Goal: Navigation & Orientation: Find specific page/section

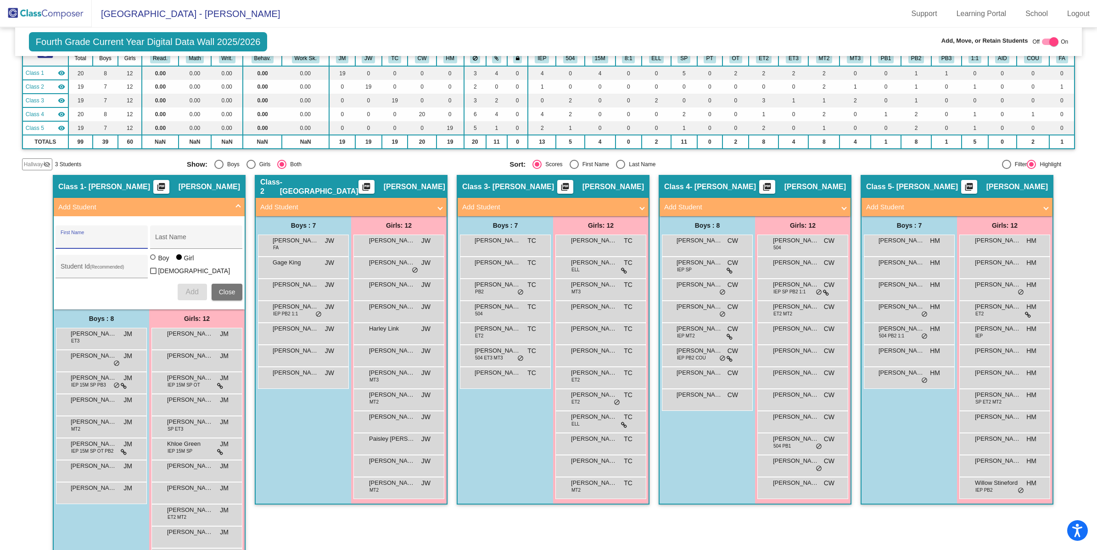
scroll to position [127, 0]
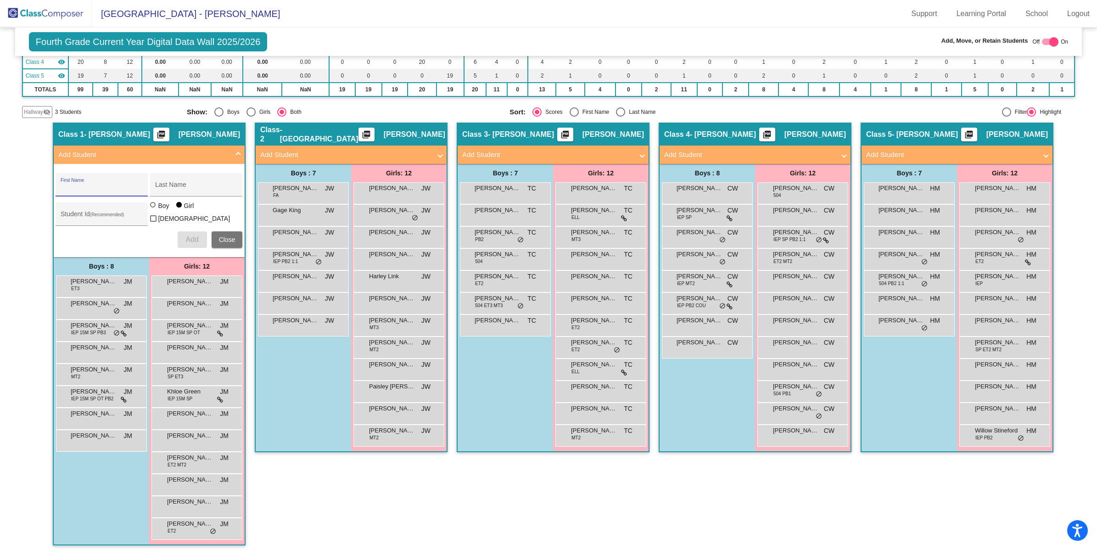
click at [216, 154] on mat-panel-title "Add Student" at bounding box center [143, 155] width 171 height 11
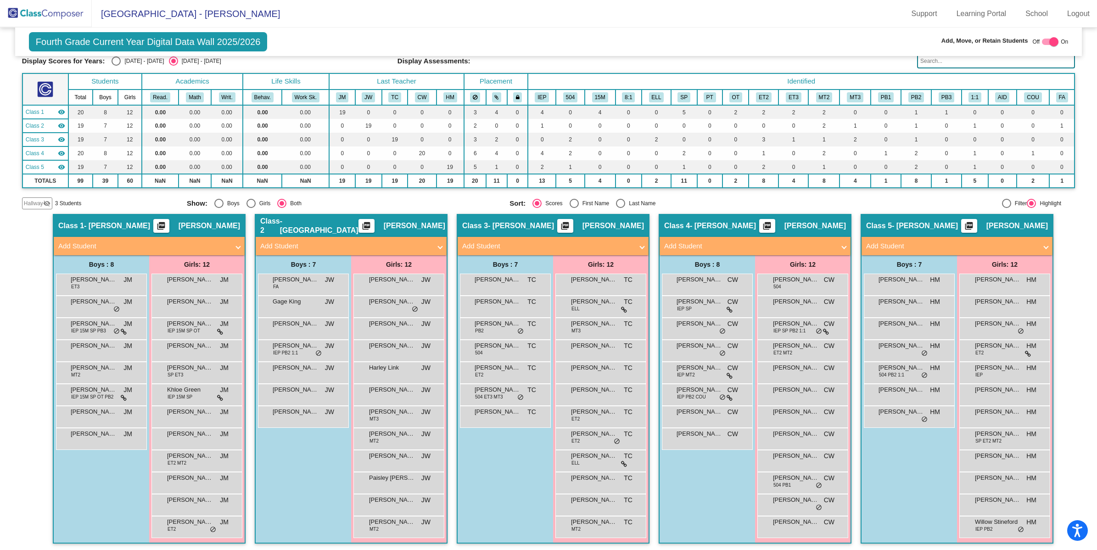
scroll to position [35, 0]
click at [56, 19] on img at bounding box center [46, 13] width 92 height 27
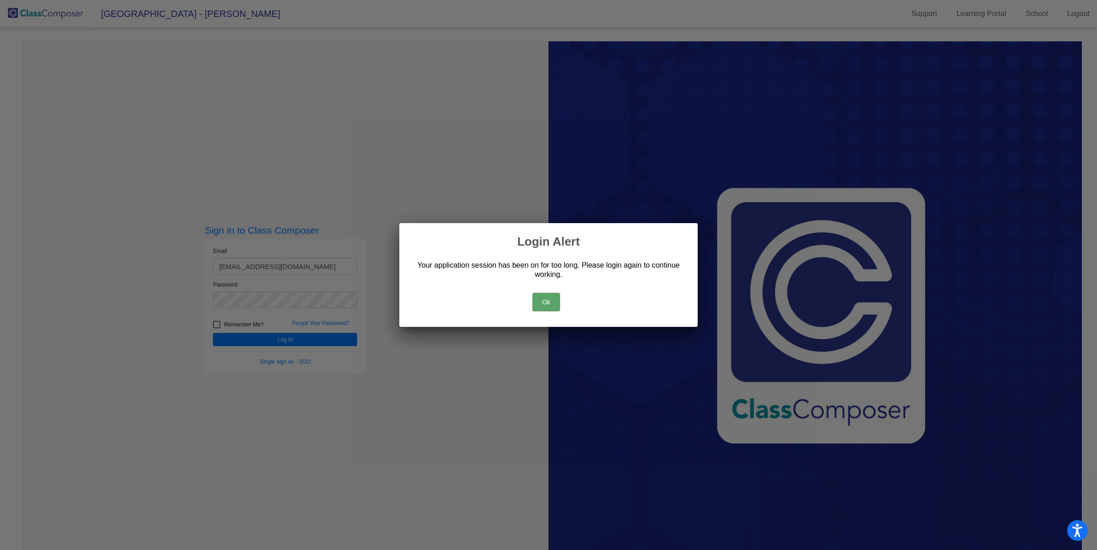
click at [550, 301] on button "Ok" at bounding box center [546, 302] width 28 height 18
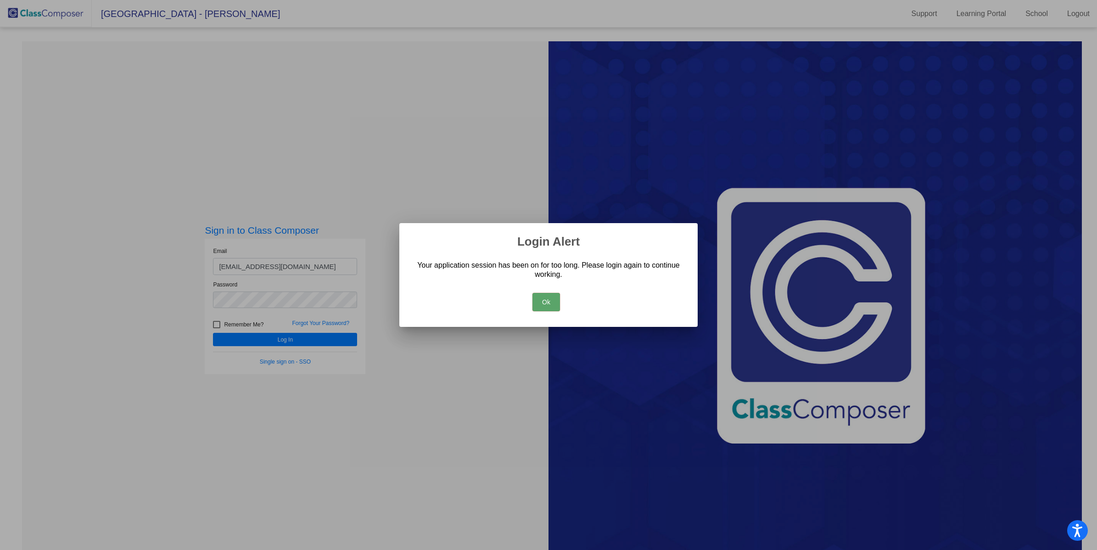
click at [540, 288] on div "Ok" at bounding box center [548, 300] width 276 height 32
click at [540, 301] on button "Ok" at bounding box center [546, 302] width 28 height 18
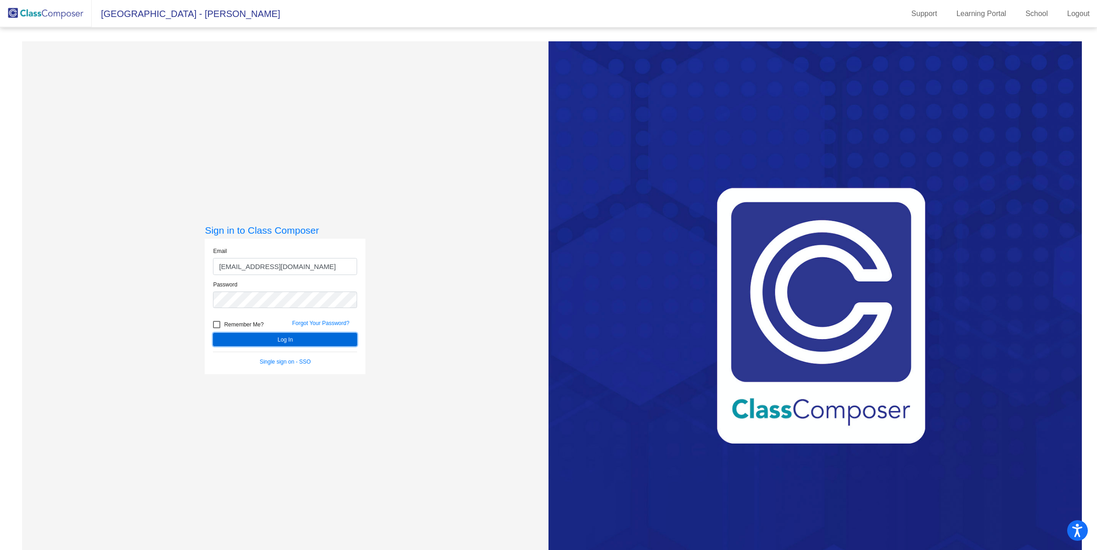
click at [269, 339] on button "Log In" at bounding box center [285, 339] width 144 height 13
